Goal: Contribute content: Add original content to the website for others to see

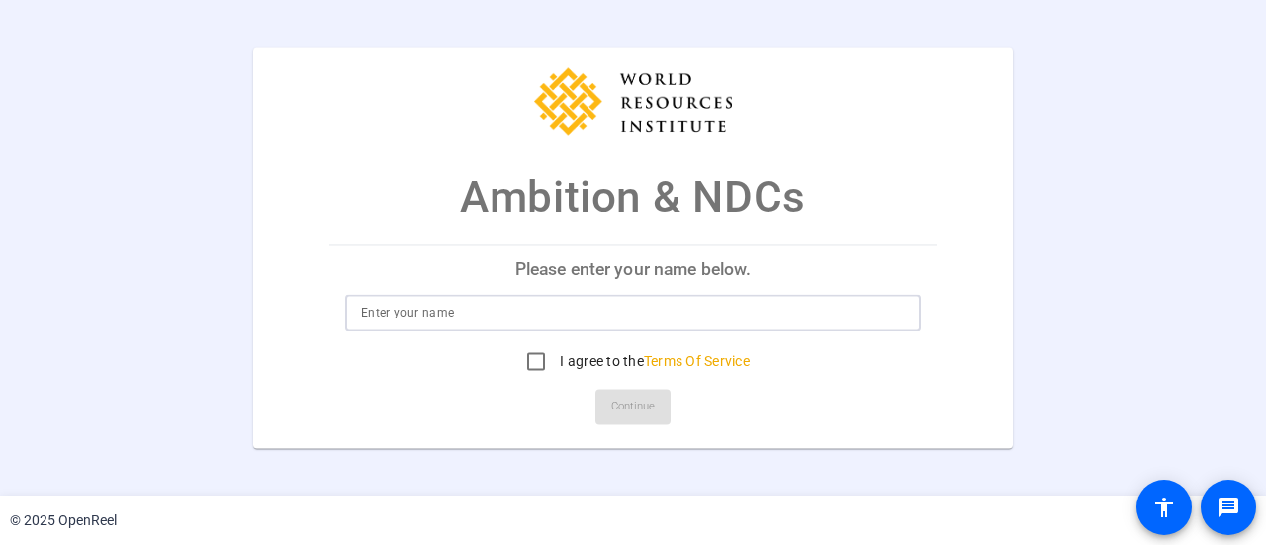
click at [453, 321] on input at bounding box center [633, 313] width 544 height 24
type input "[PERSON_NAME] [PERSON_NAME]"
click at [537, 359] on input "I agree to the Terms Of Service" at bounding box center [536, 361] width 40 height 40
checkbox input "true"
click at [643, 405] on span "Continue" at bounding box center [633, 407] width 44 height 30
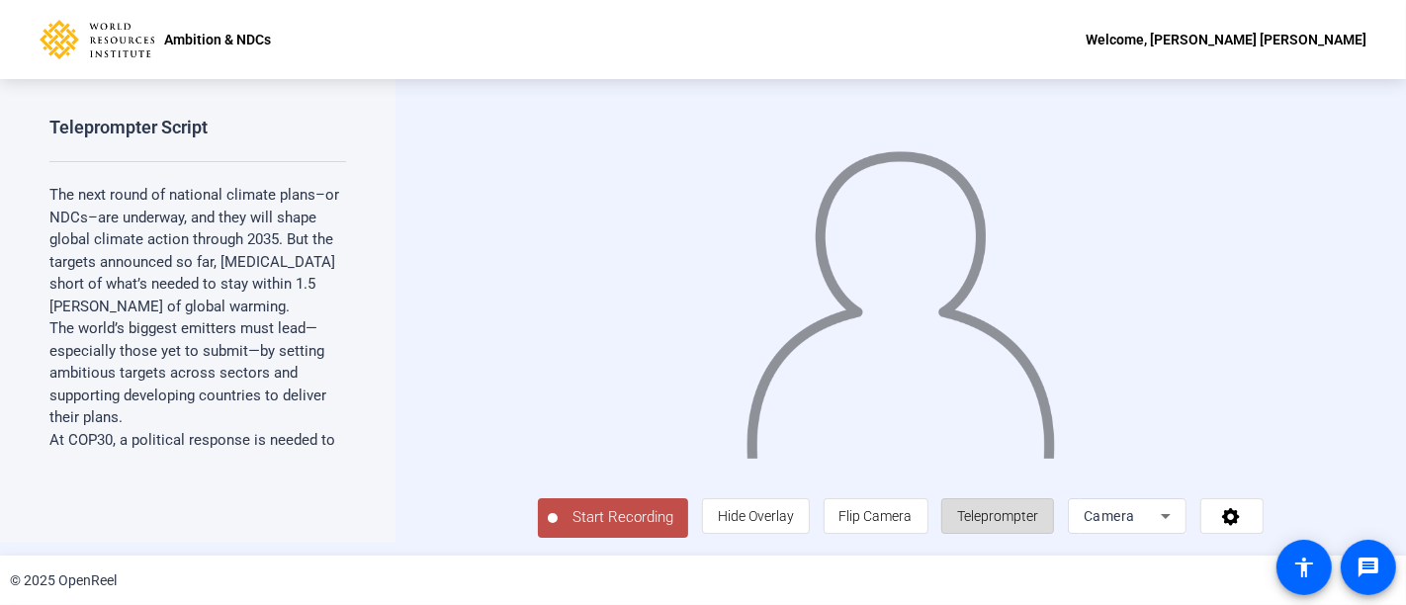
click at [1038, 524] on span "Teleprompter" at bounding box center [997, 516] width 81 height 16
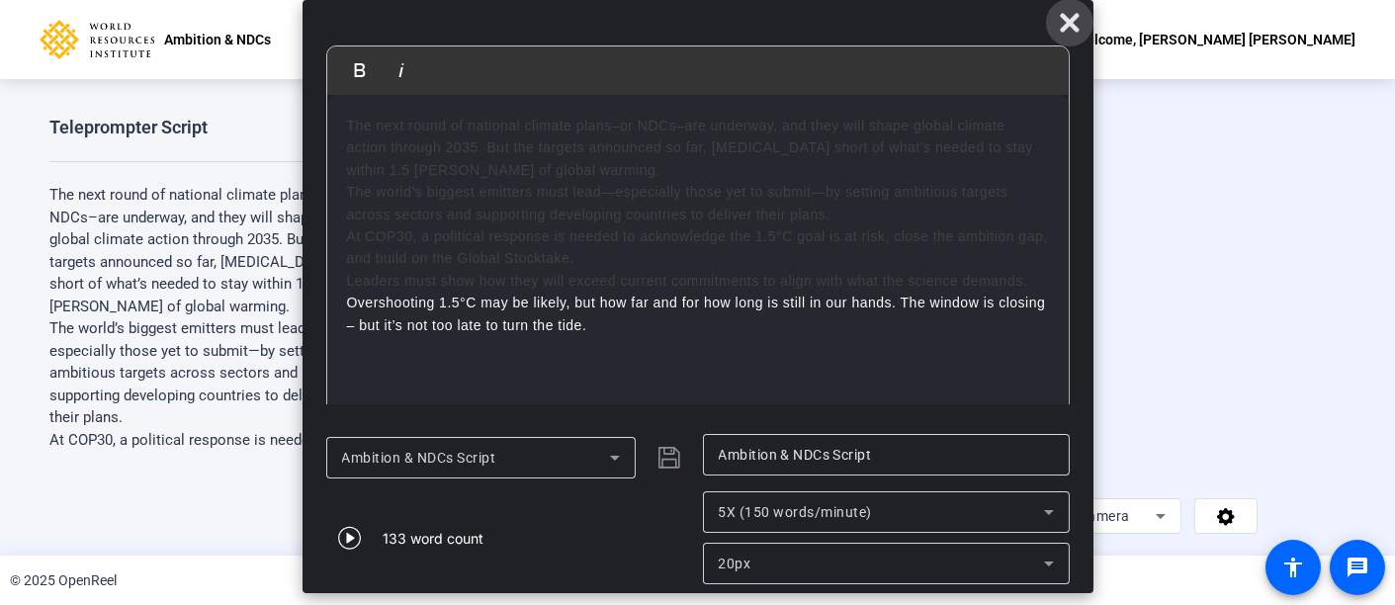
click at [1067, 23] on icon at bounding box center [1069, 22] width 19 height 19
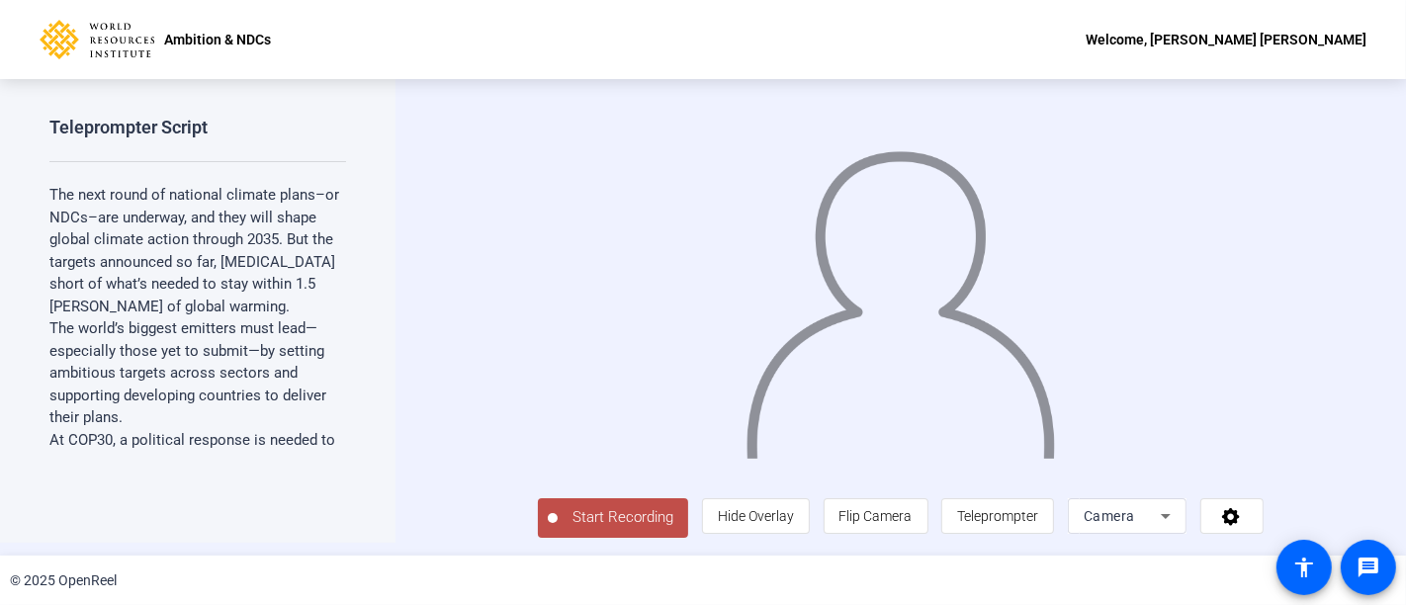
click at [558, 529] on span "Start Recording" at bounding box center [623, 517] width 131 height 23
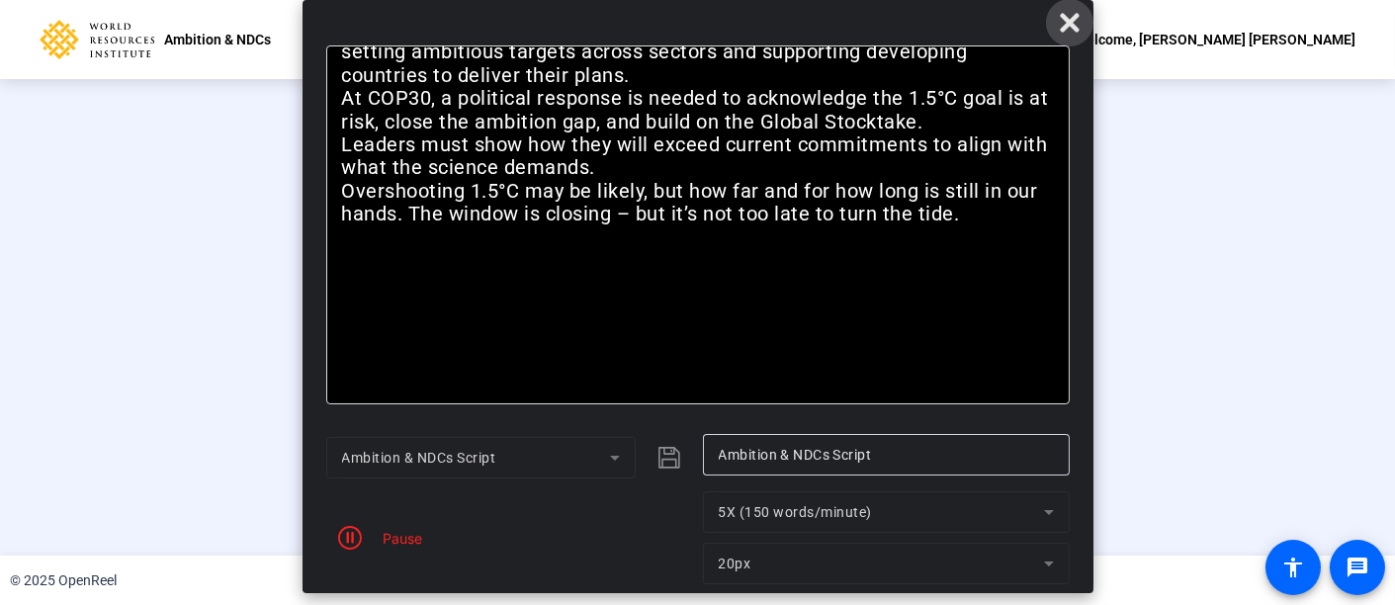
click at [1068, 22] on icon at bounding box center [1069, 22] width 19 height 19
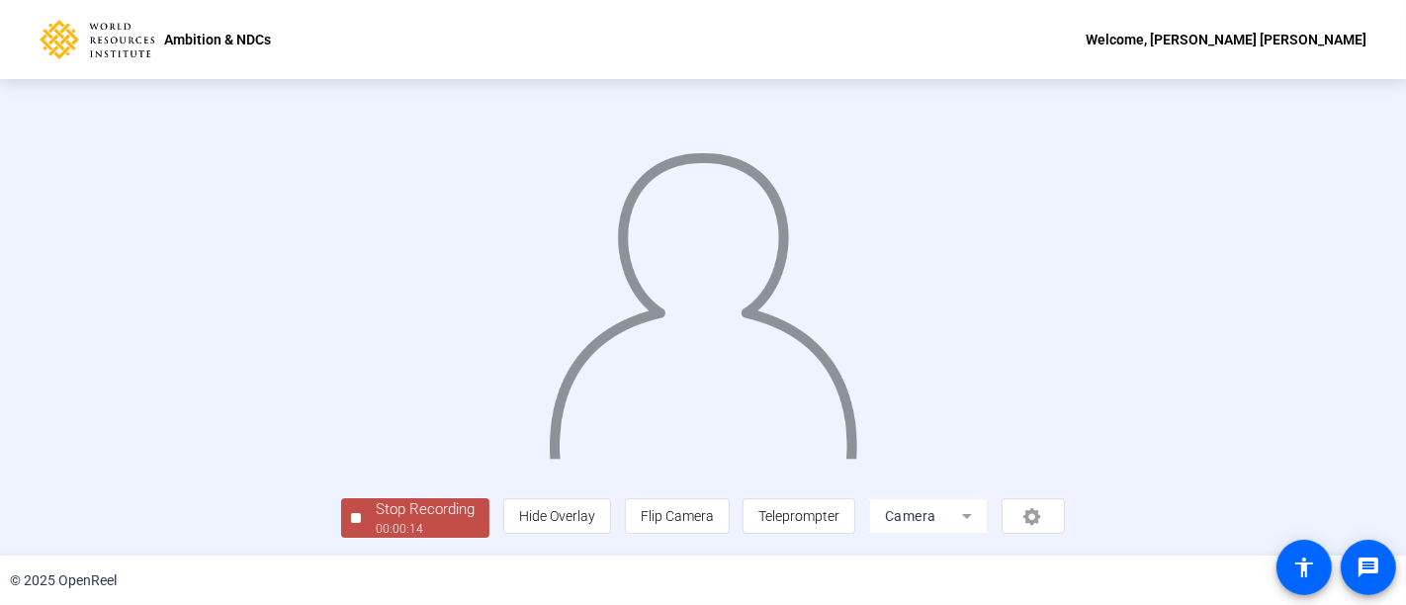
scroll to position [117, 0]
click at [376, 515] on div "Stop Recording" at bounding box center [425, 509] width 99 height 23
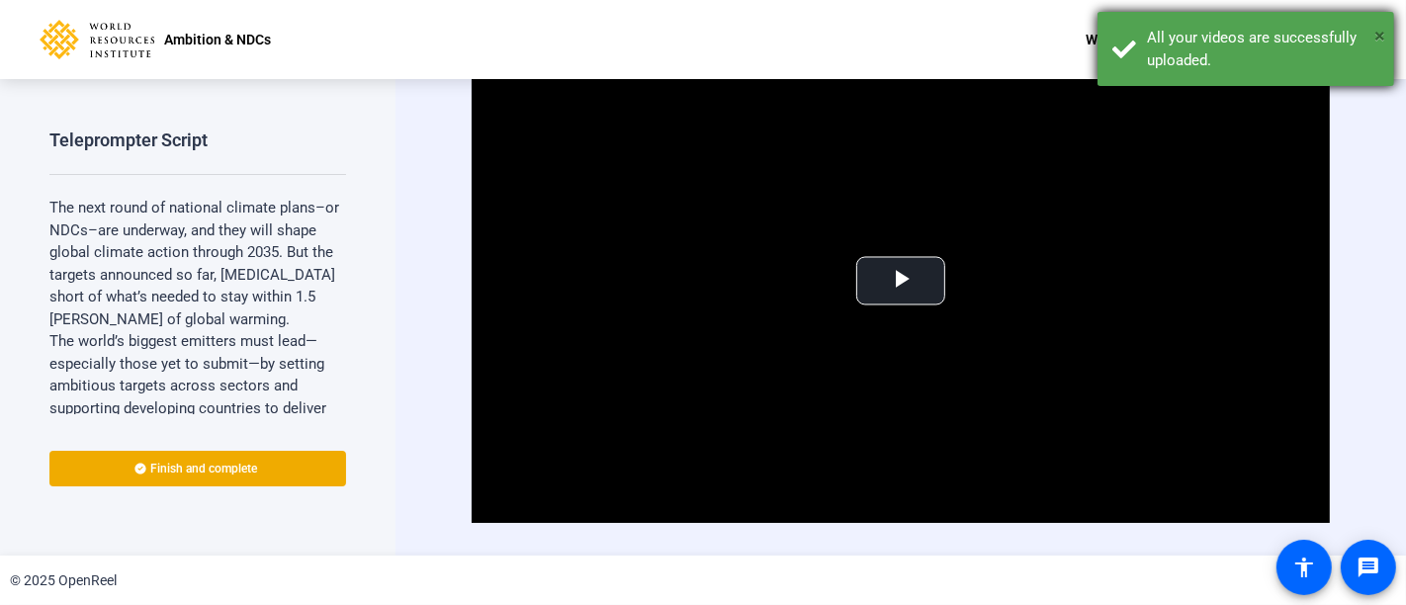
click at [1265, 38] on span "×" at bounding box center [1380, 36] width 11 height 24
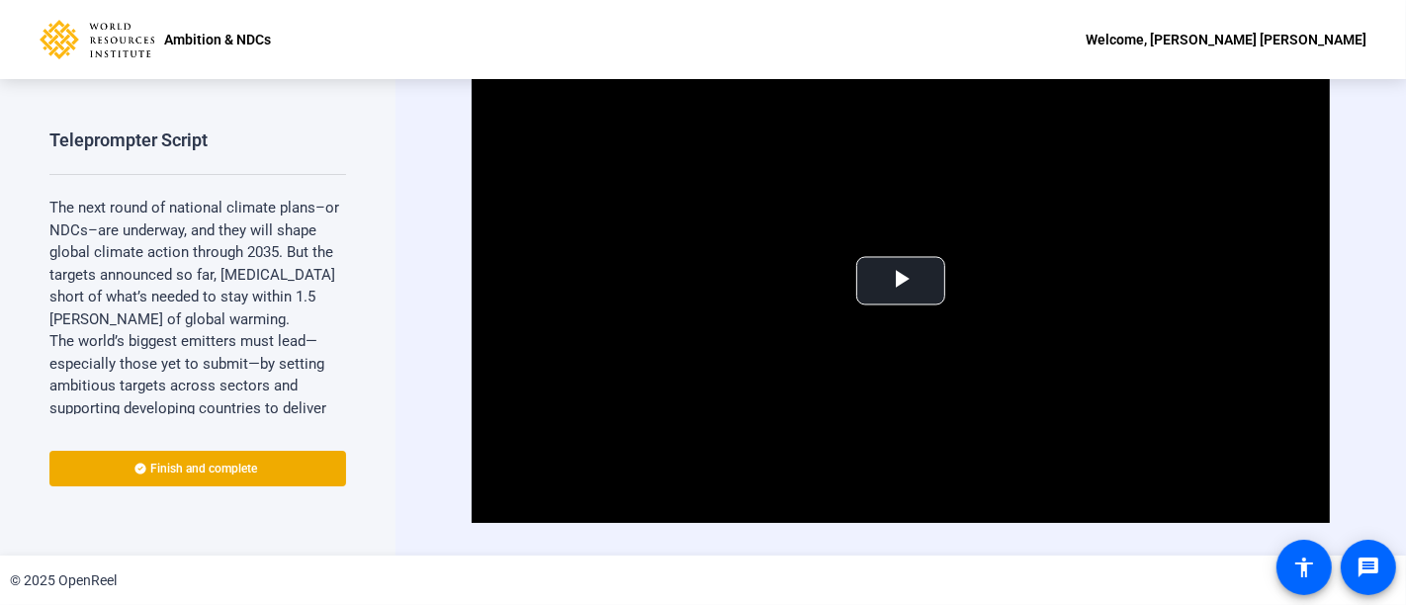
scroll to position [42, 0]
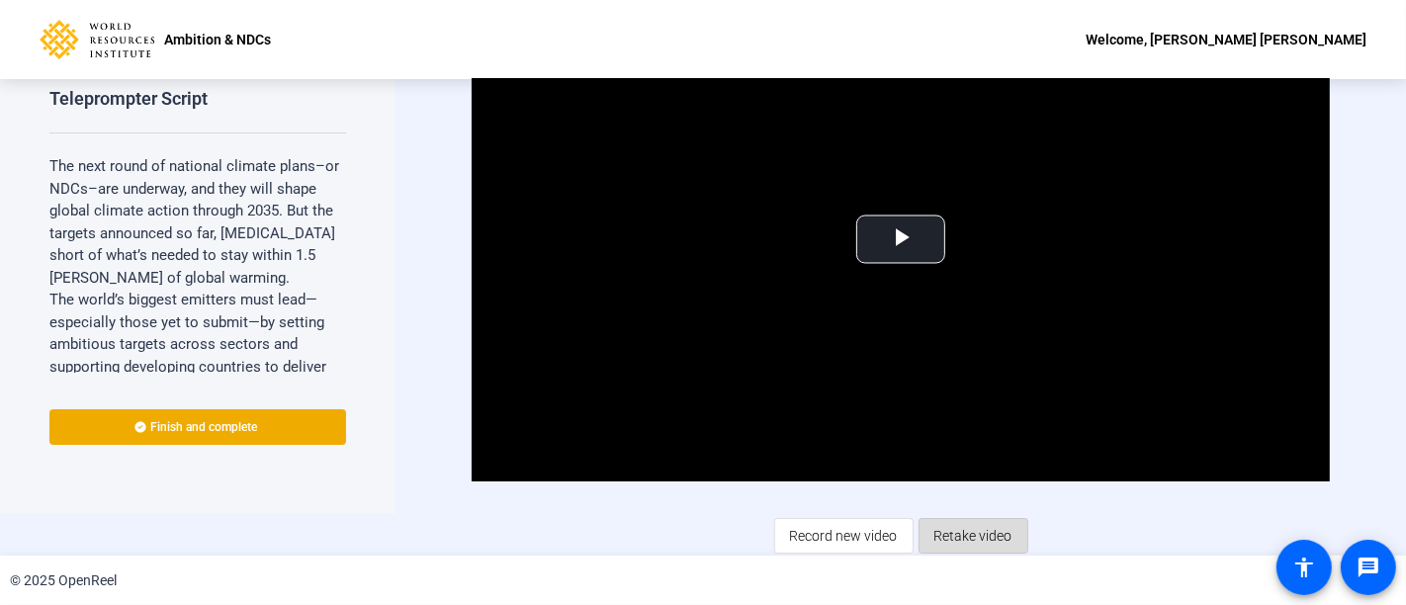
click at [969, 524] on span "Retake video" at bounding box center [974, 536] width 78 height 38
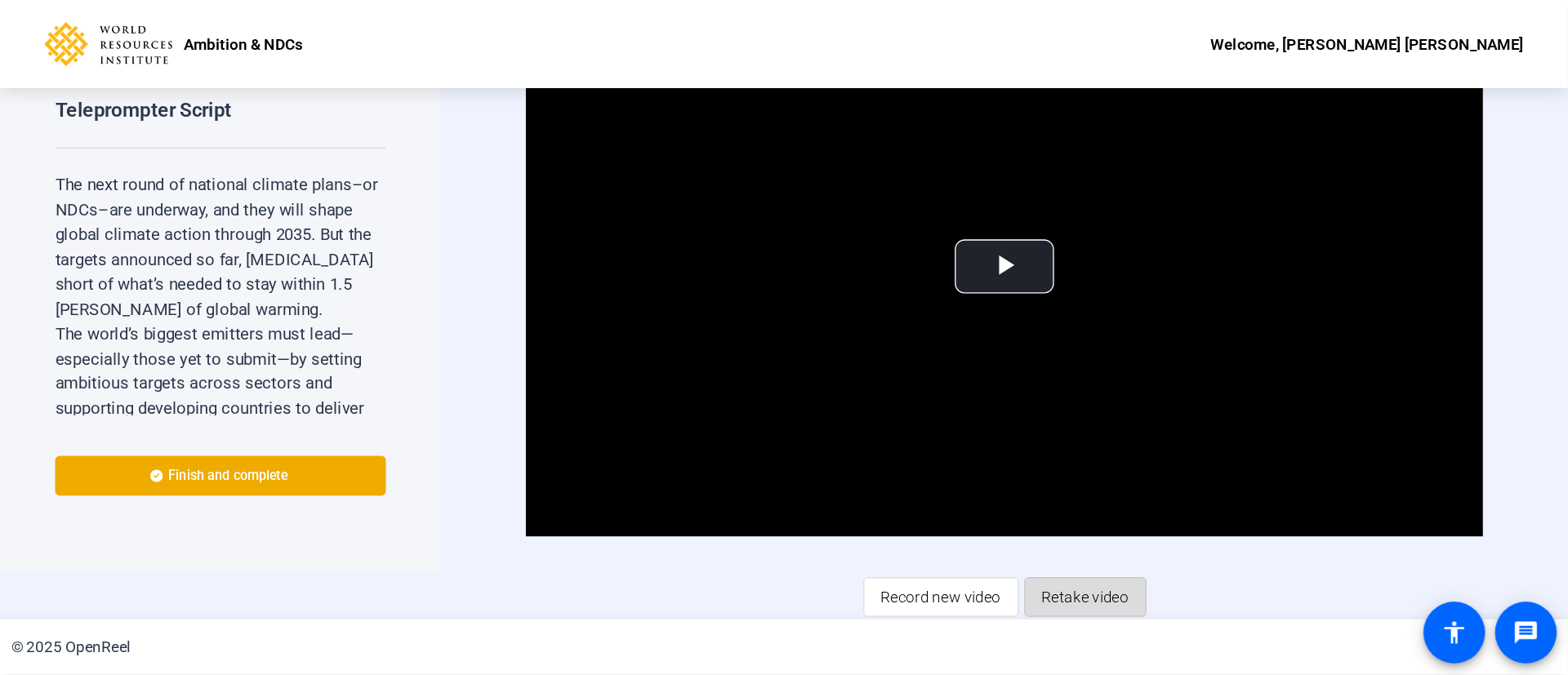
scroll to position [0, 0]
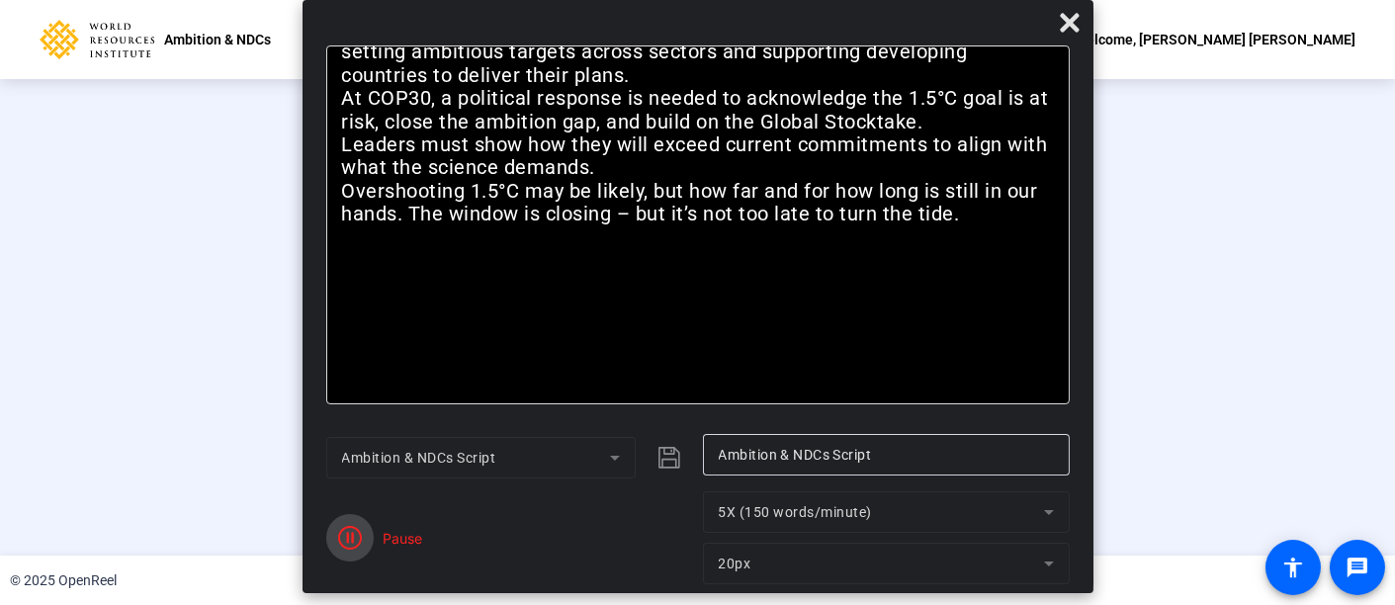
click at [334, 535] on span "button" at bounding box center [349, 537] width 47 height 47
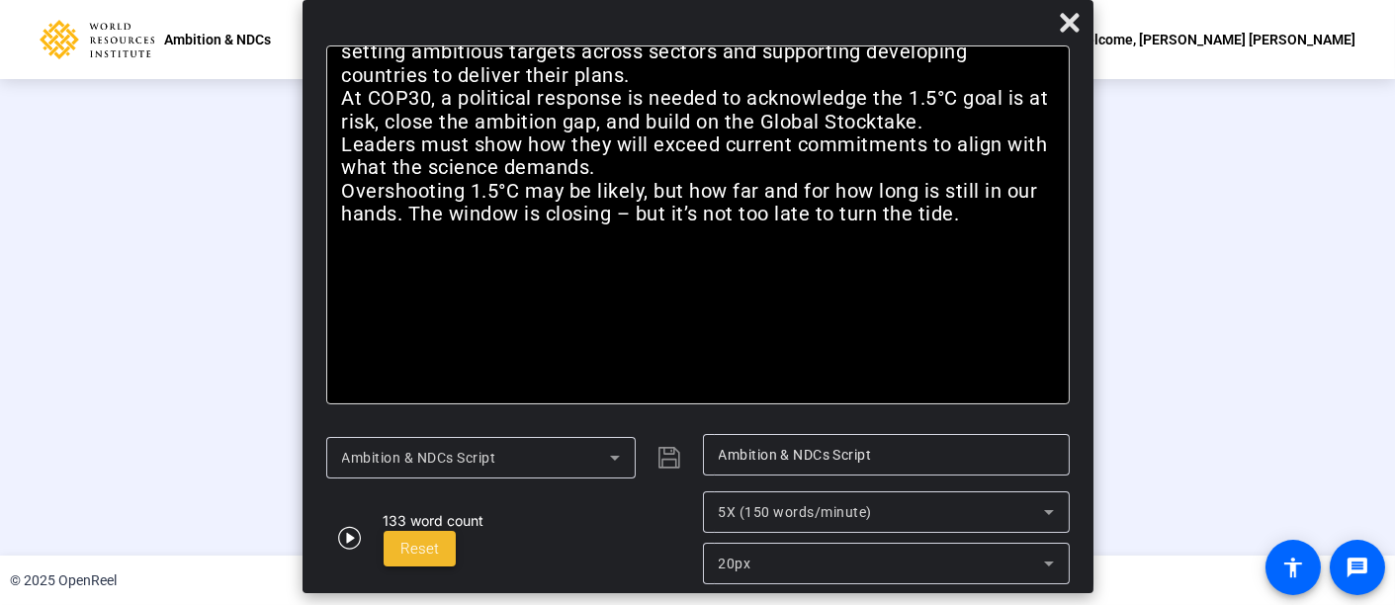
click at [423, 544] on span "Reset" at bounding box center [420, 549] width 39 height 18
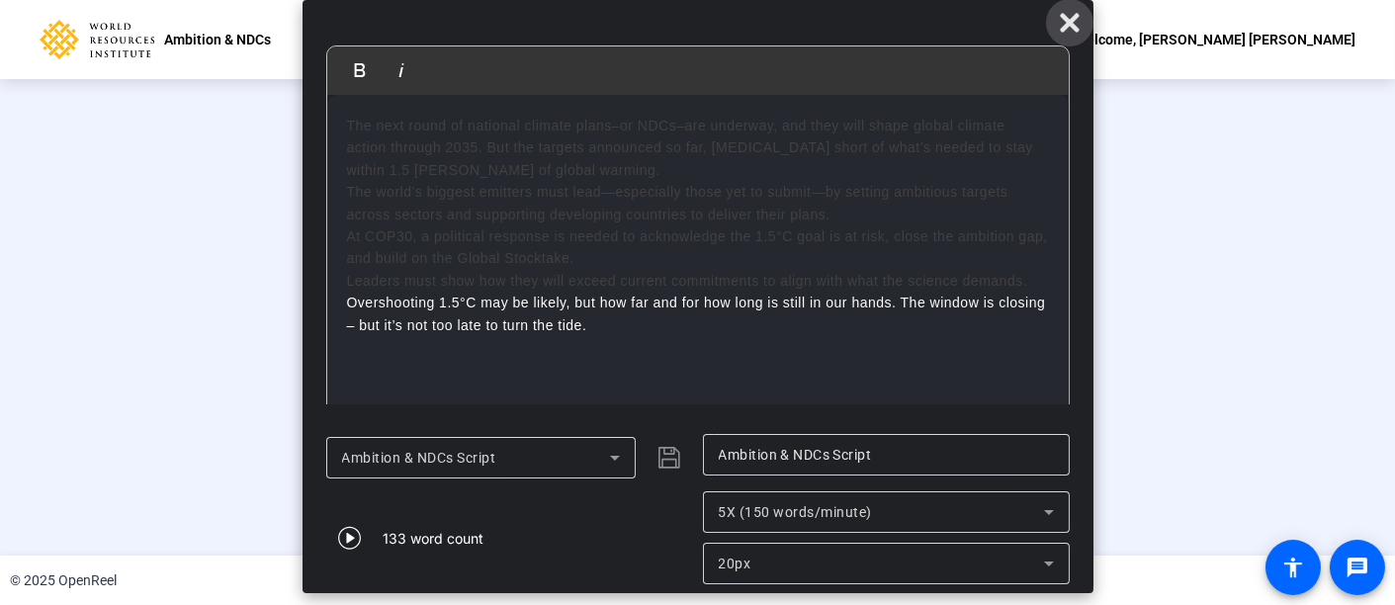
click at [1062, 24] on icon at bounding box center [1070, 23] width 24 height 24
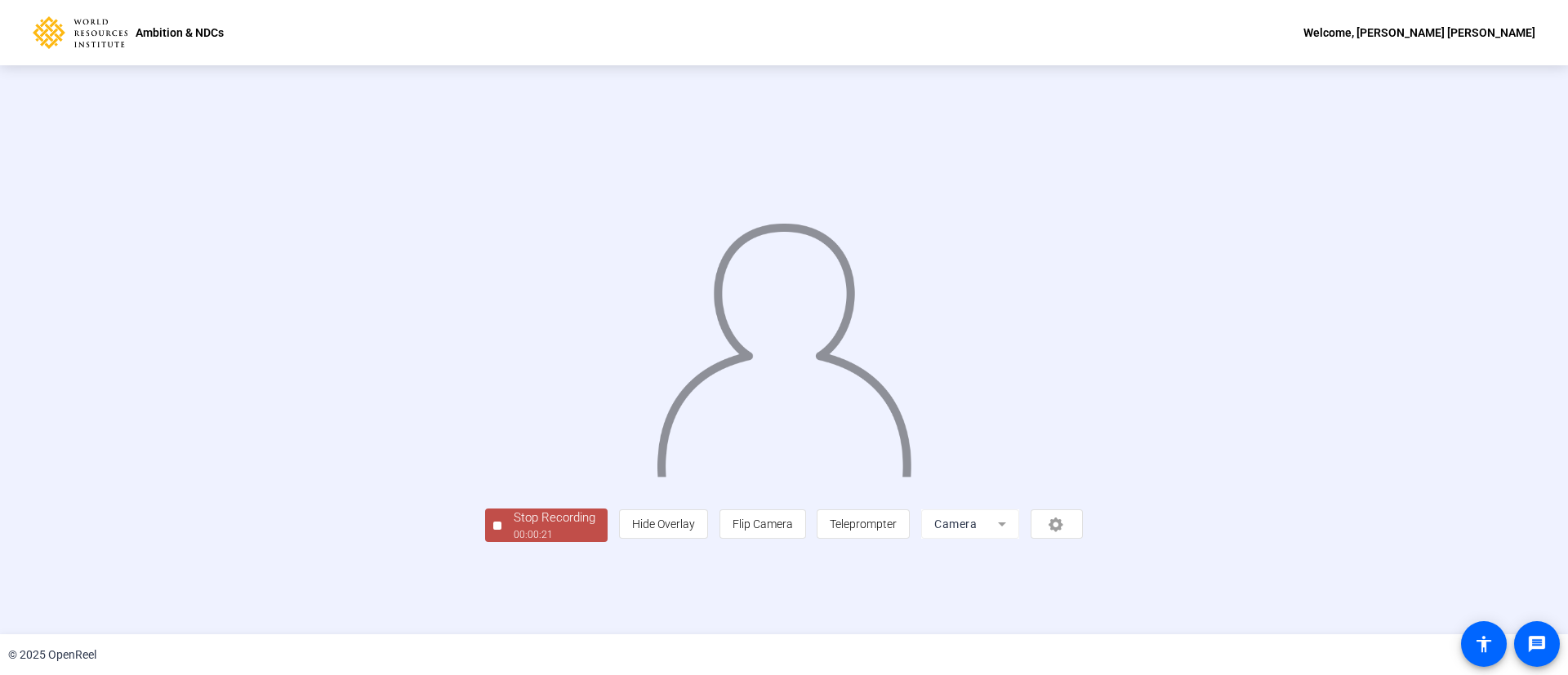
click at [1045, 449] on div "person Hide Overlay flip Flip Camera article Teleprompter Camera" at bounding box center [851, 524] width 464 height 30
click at [514, 449] on div "Stop Recording" at bounding box center [554, 517] width 82 height 19
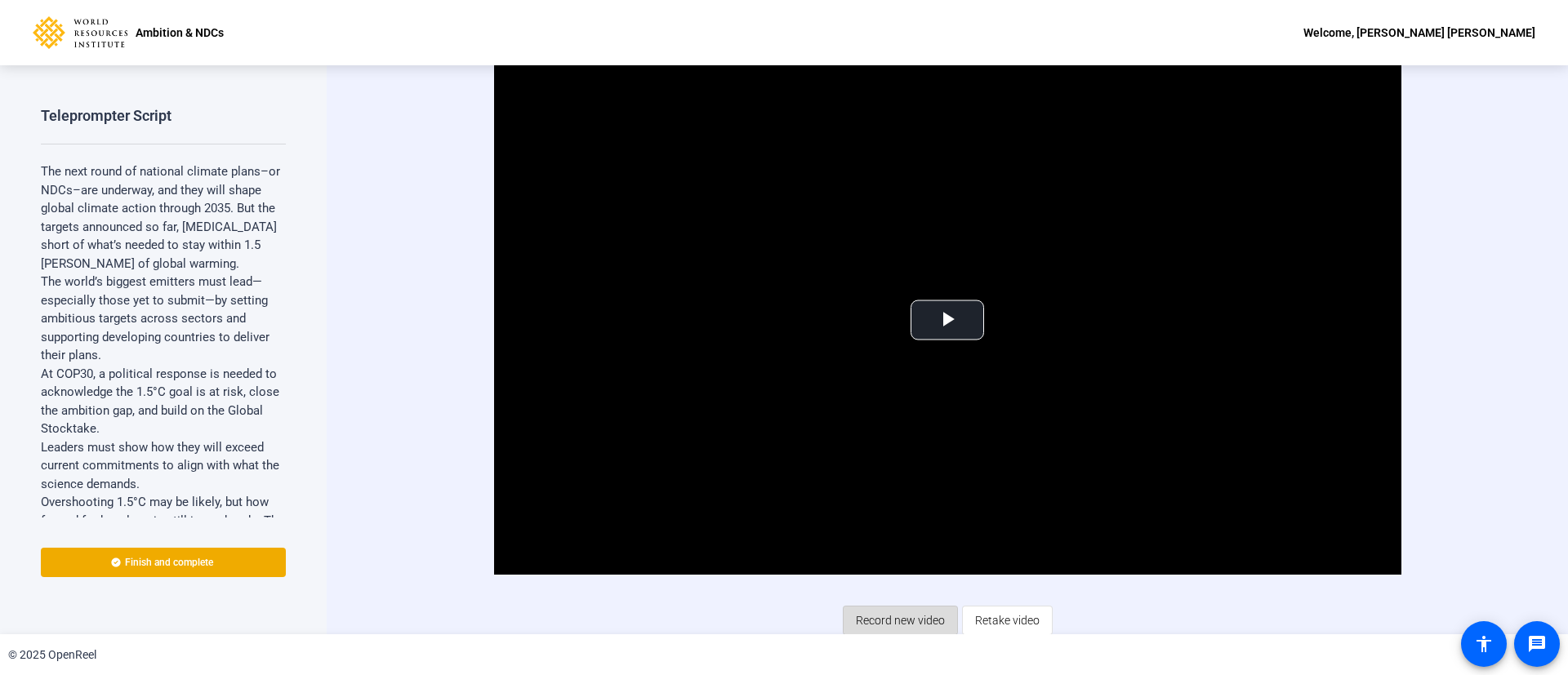
click at [896, 449] on span "Record new video" at bounding box center [900, 621] width 89 height 31
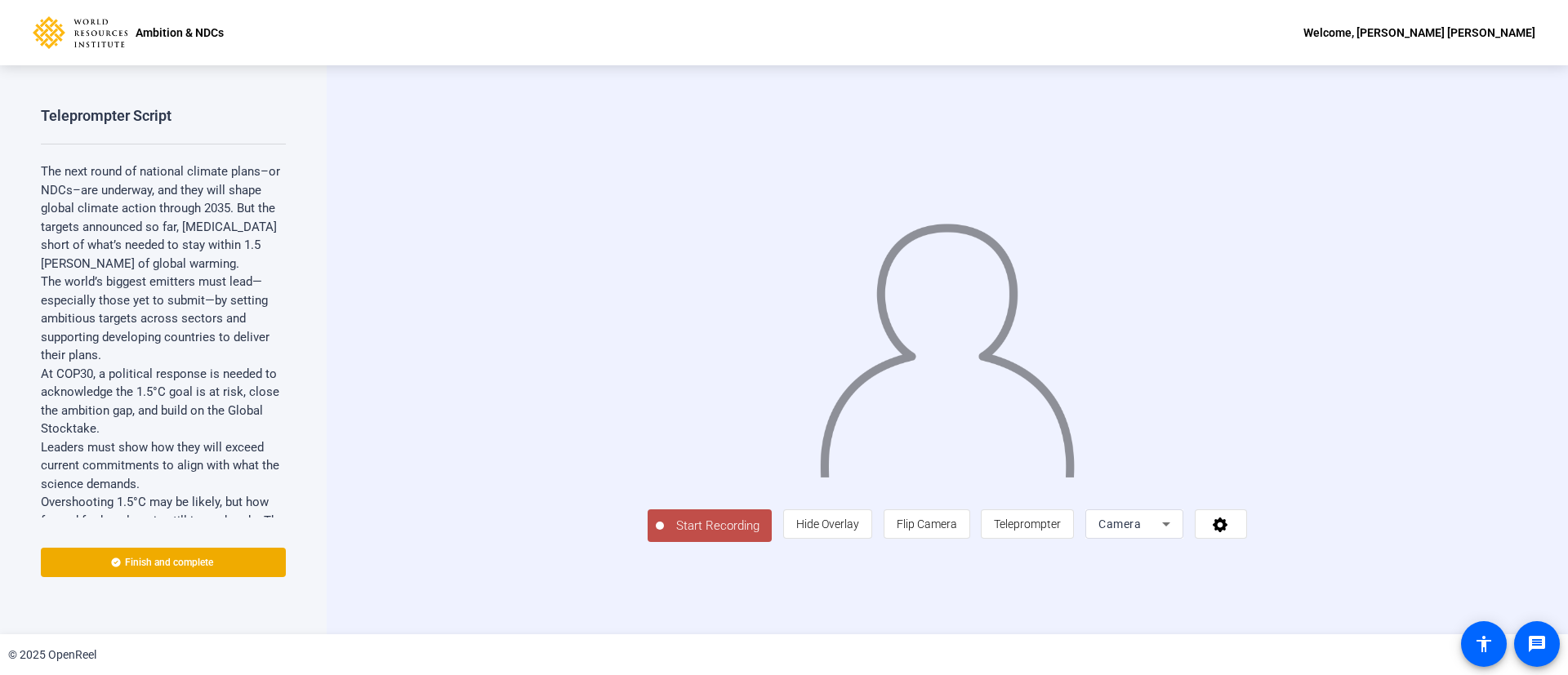
click at [664, 449] on span "Start Recording" at bounding box center [718, 526] width 108 height 19
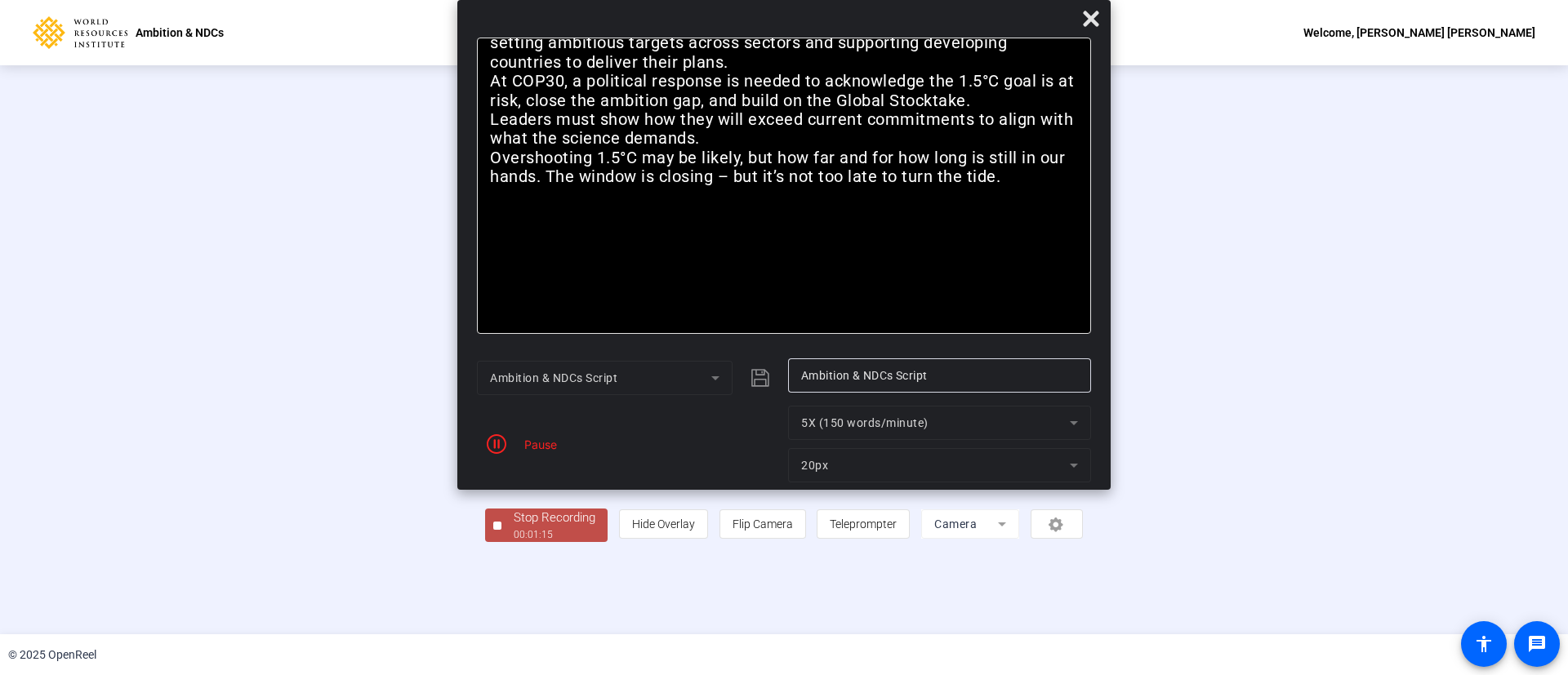
click at [519, 443] on div "Pause" at bounding box center [536, 444] width 40 height 17
click at [1045, 19] on icon at bounding box center [1090, 18] width 16 height 16
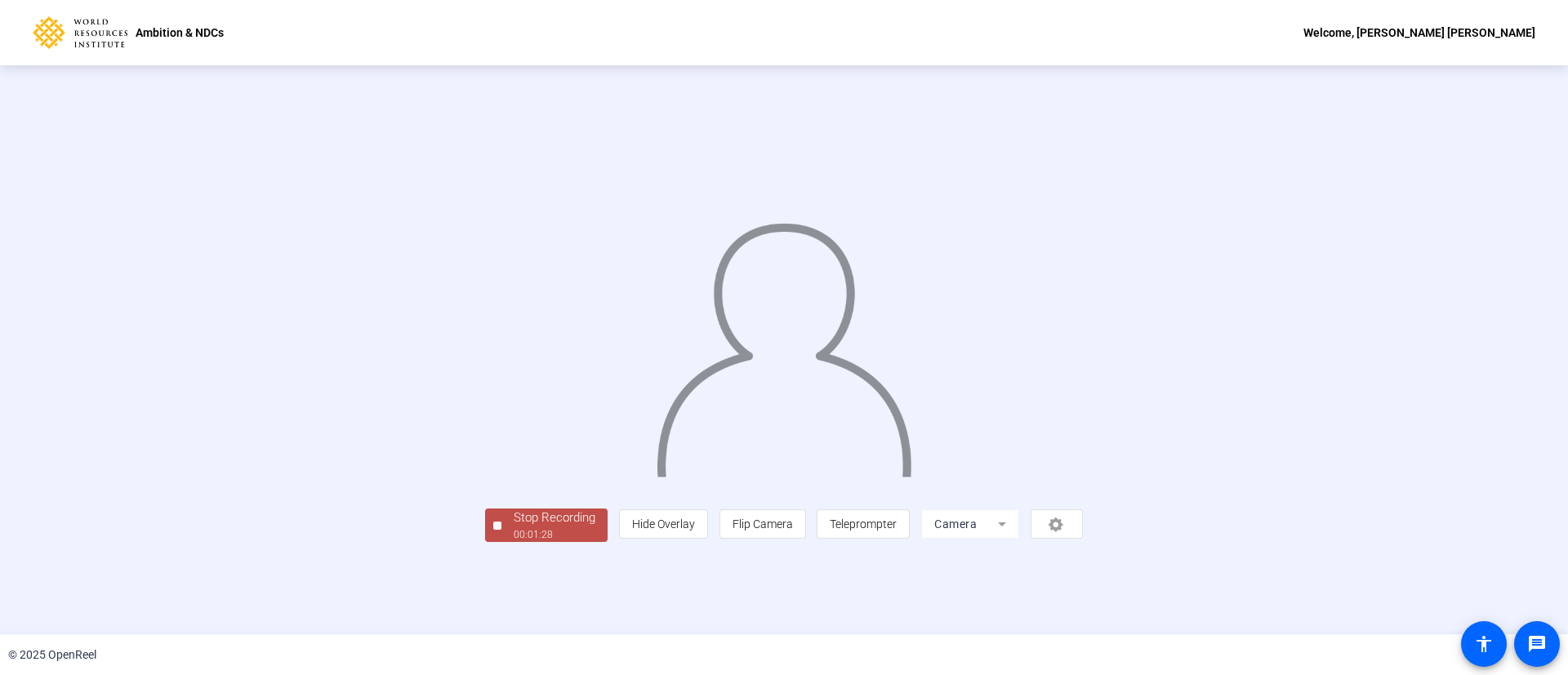
click at [514, 449] on div "Stop Recording" at bounding box center [554, 517] width 82 height 19
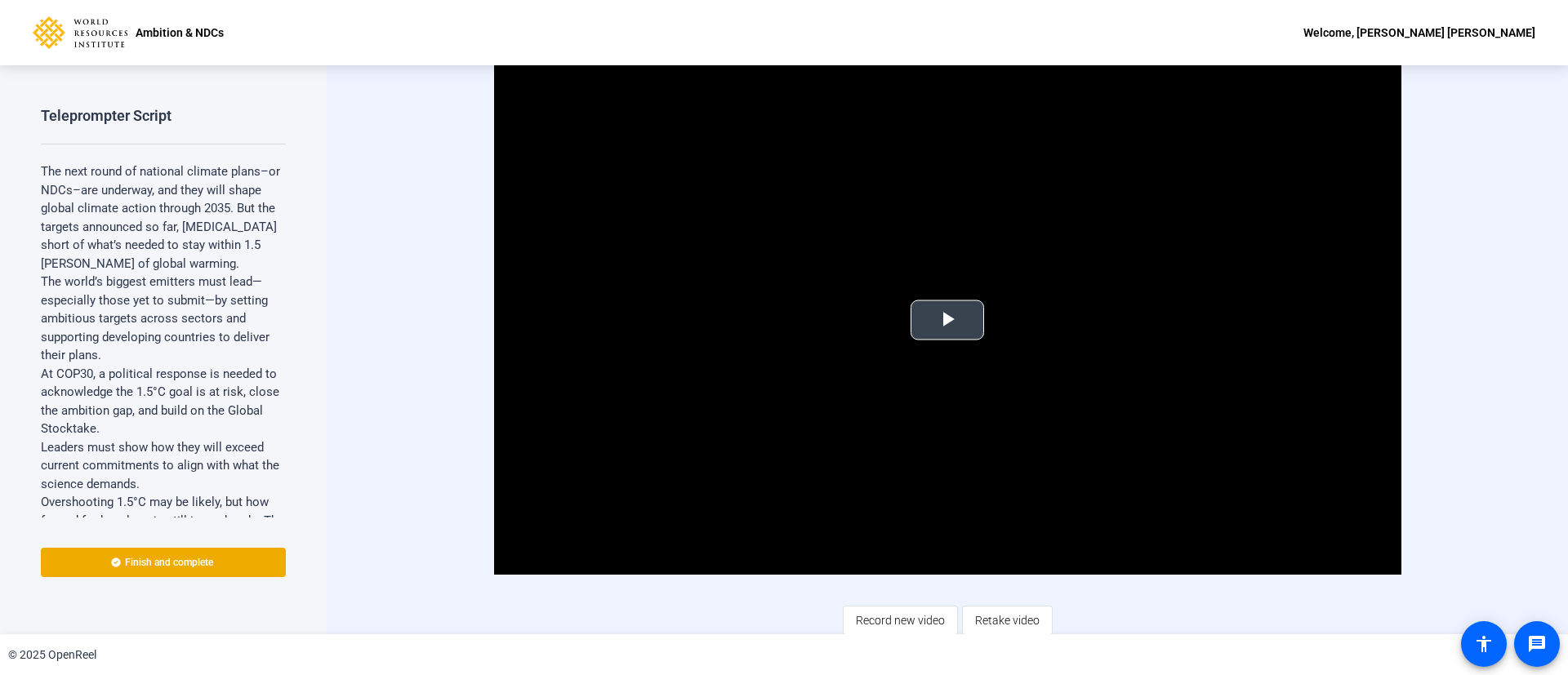
click at [947, 320] on span "Video Player" at bounding box center [947, 320] width 0 height 0
click at [146, 449] on span "Finish and complete" at bounding box center [168, 562] width 88 height 13
